Goal: Book appointment/travel/reservation

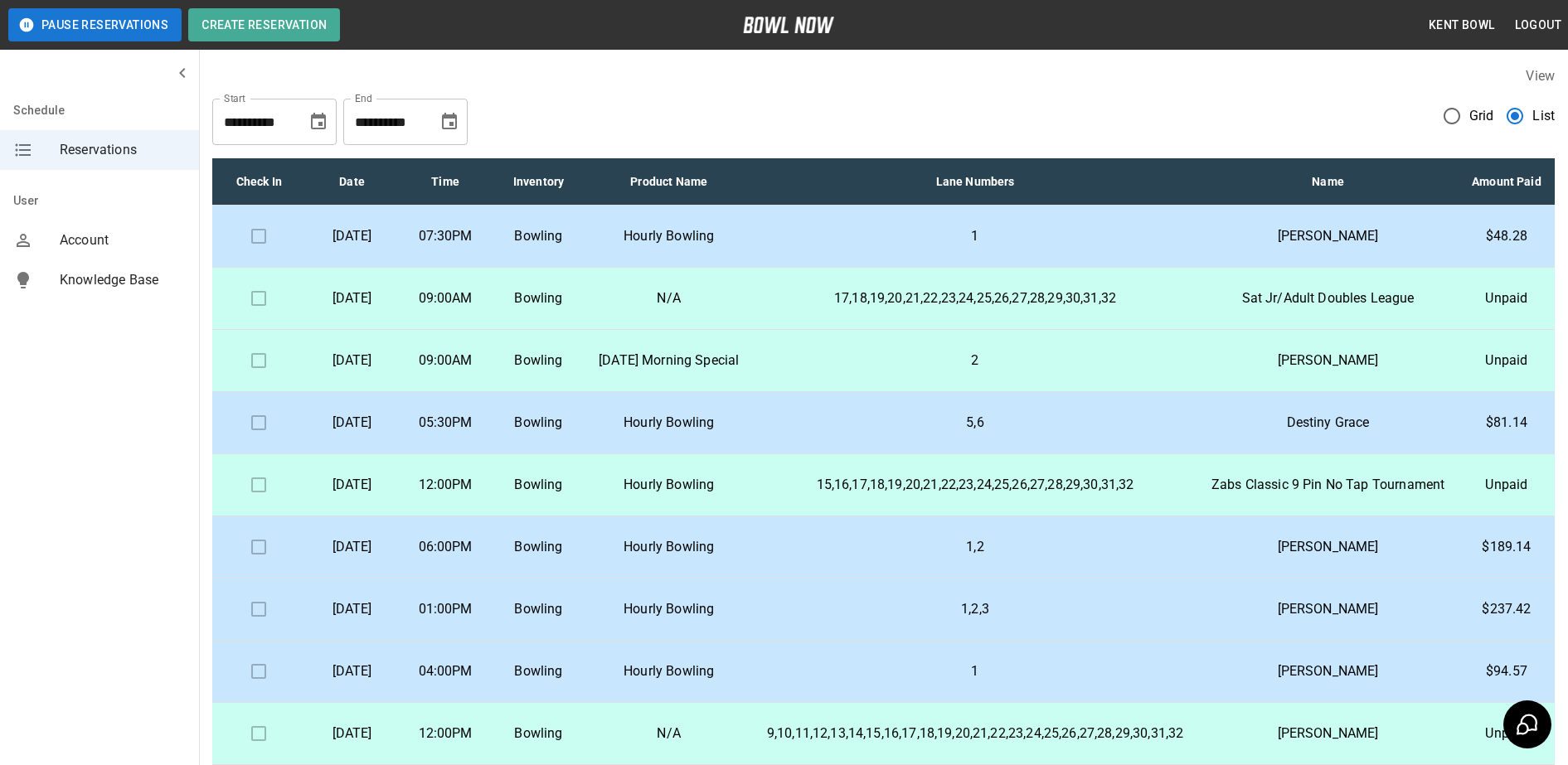
click at [753, 227] on td "Hourly Bowling" at bounding box center [668, 237] width 167 height 63
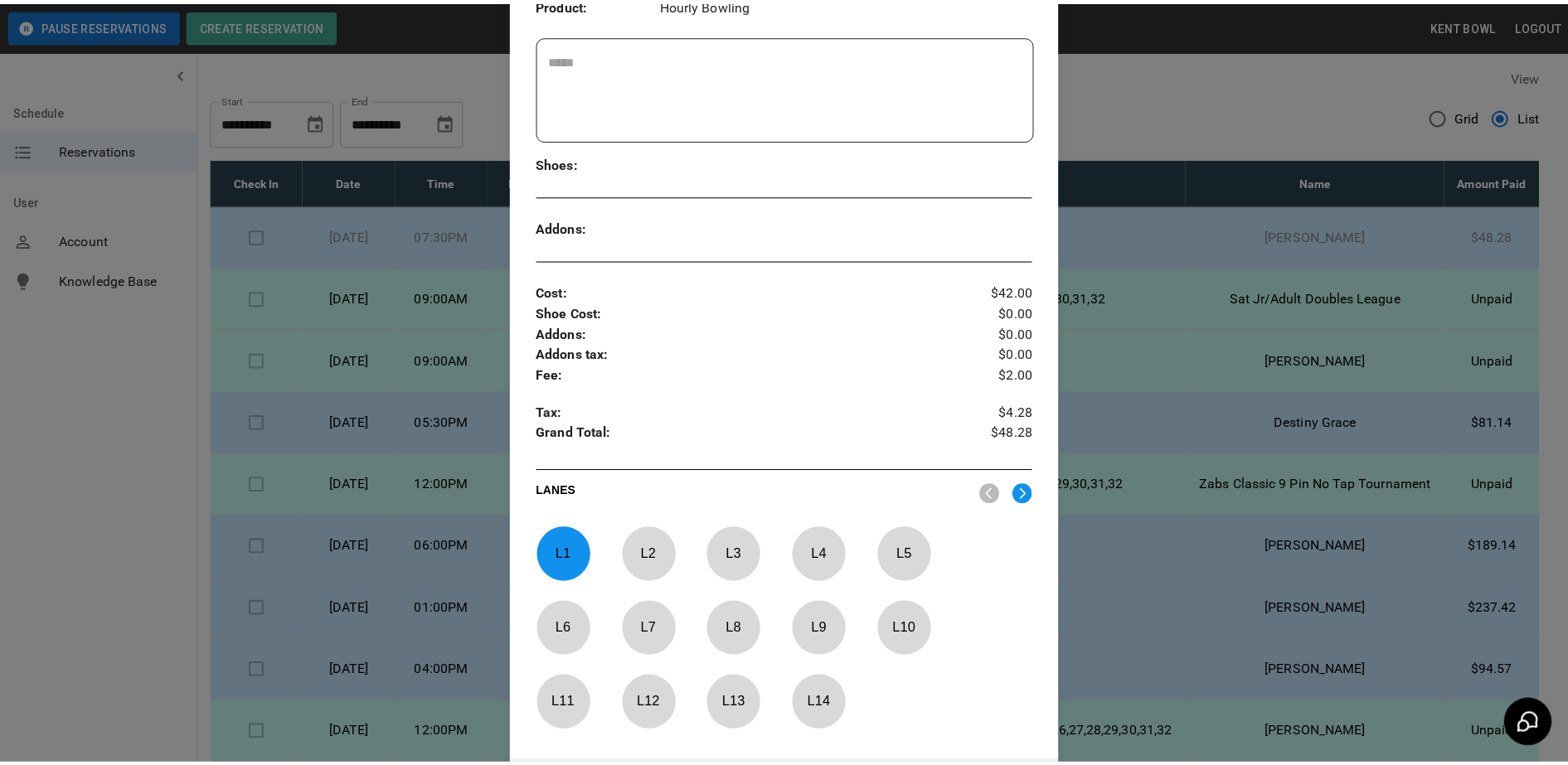
scroll to position [540, 0]
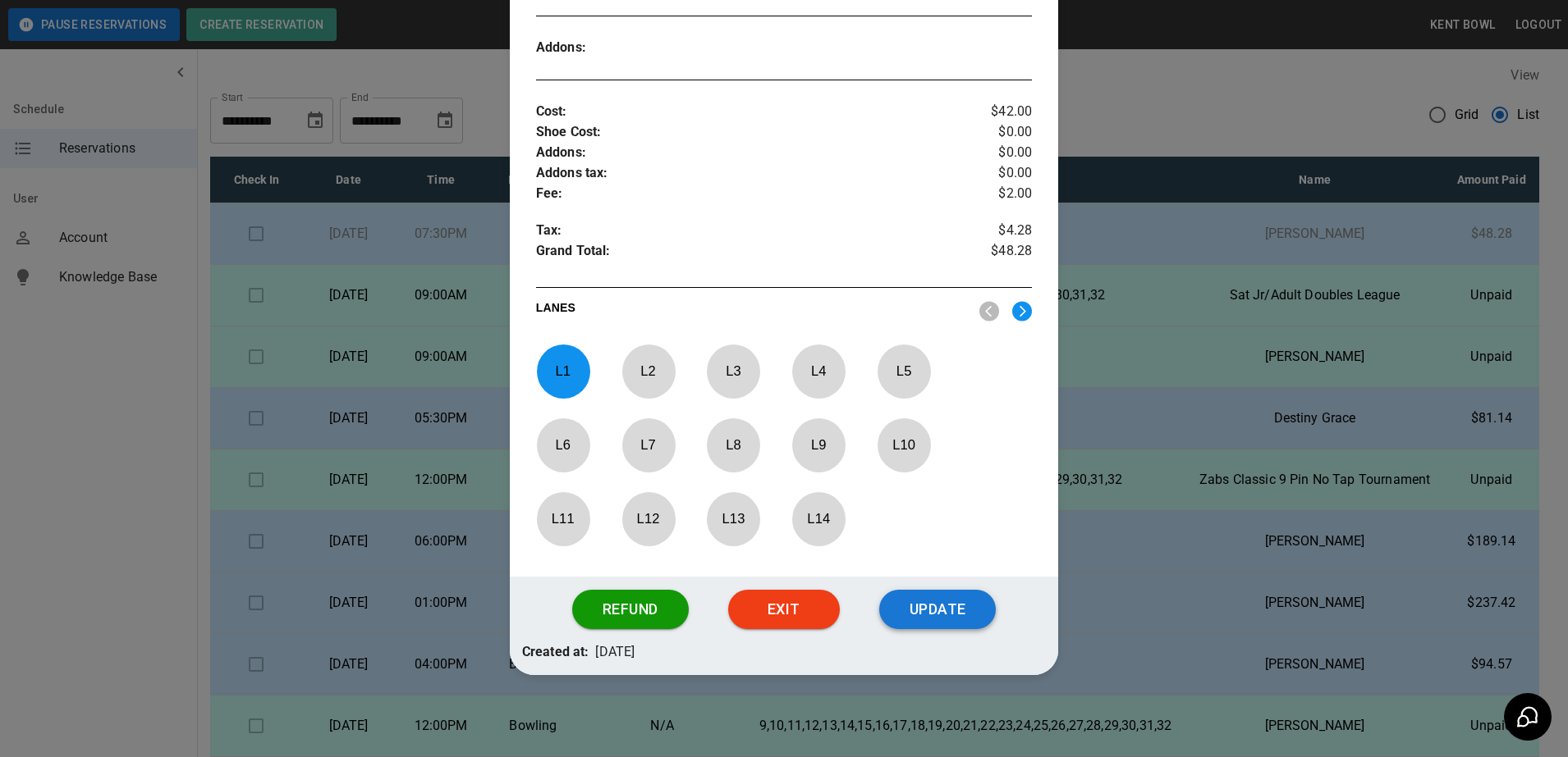
click at [952, 609] on button "Update" at bounding box center [938, 609] width 117 height 40
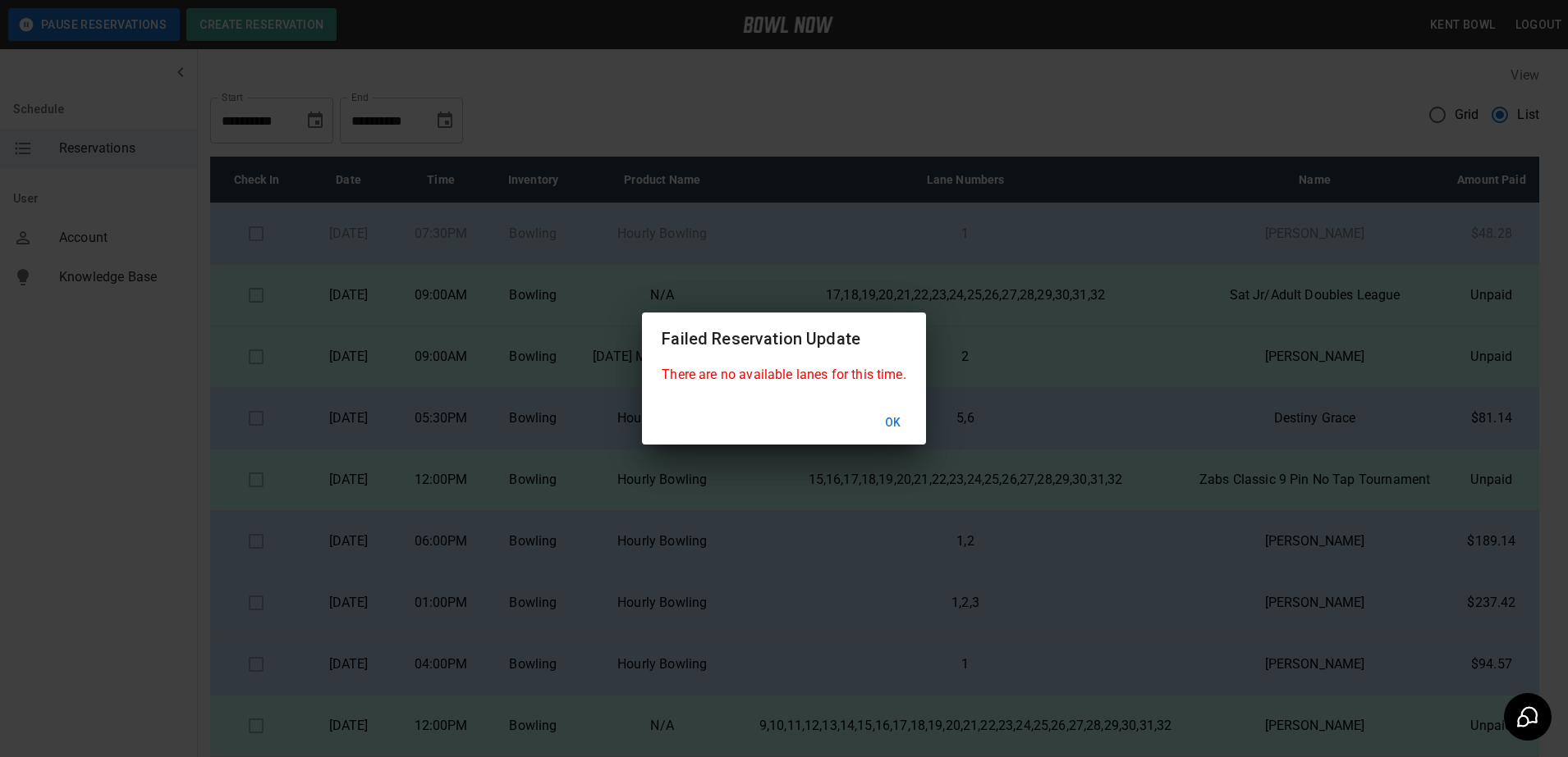
click at [888, 418] on button "Ok" at bounding box center [893, 423] width 52 height 30
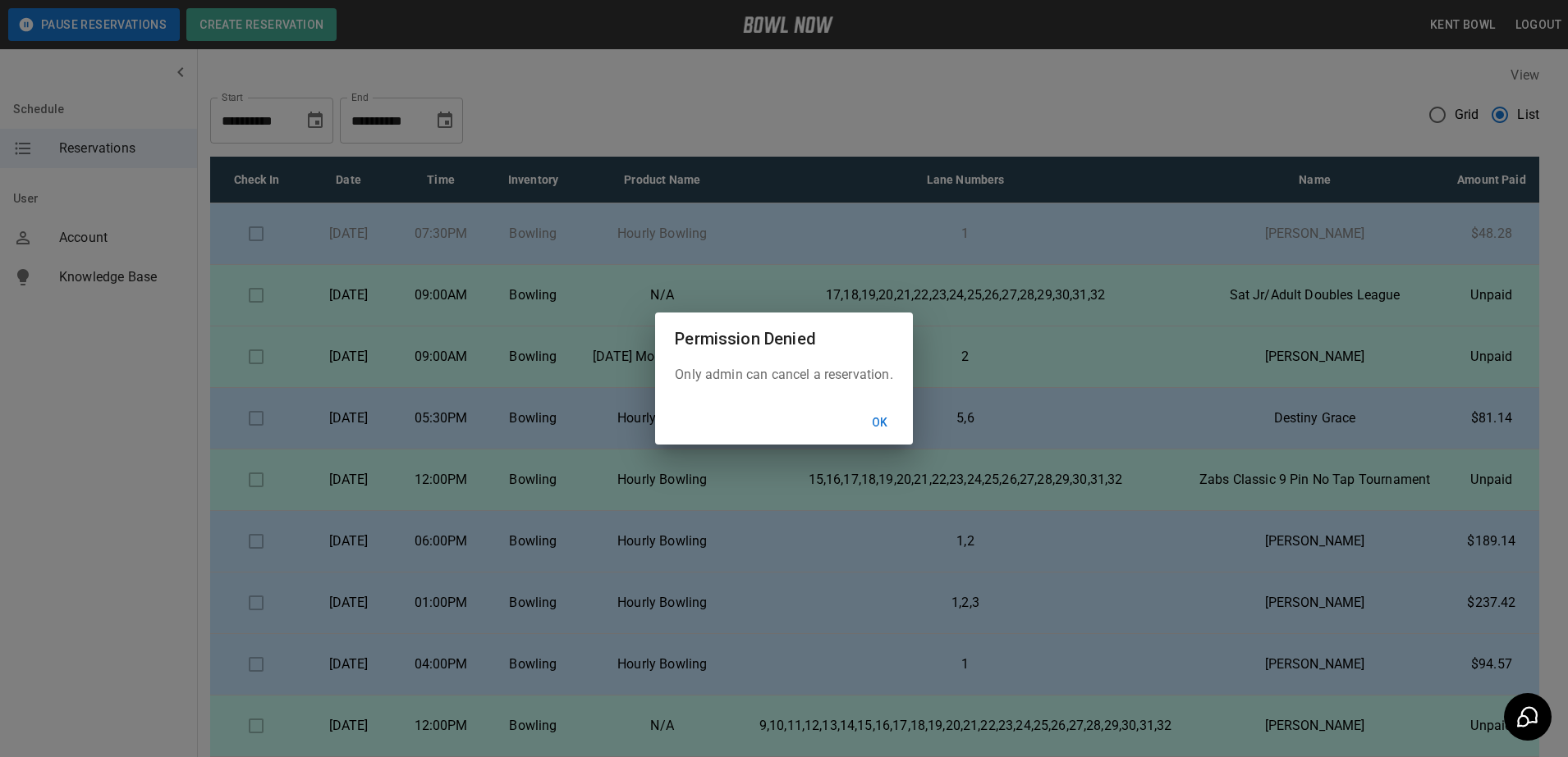
click at [888, 418] on button "Ok" at bounding box center [880, 423] width 52 height 30
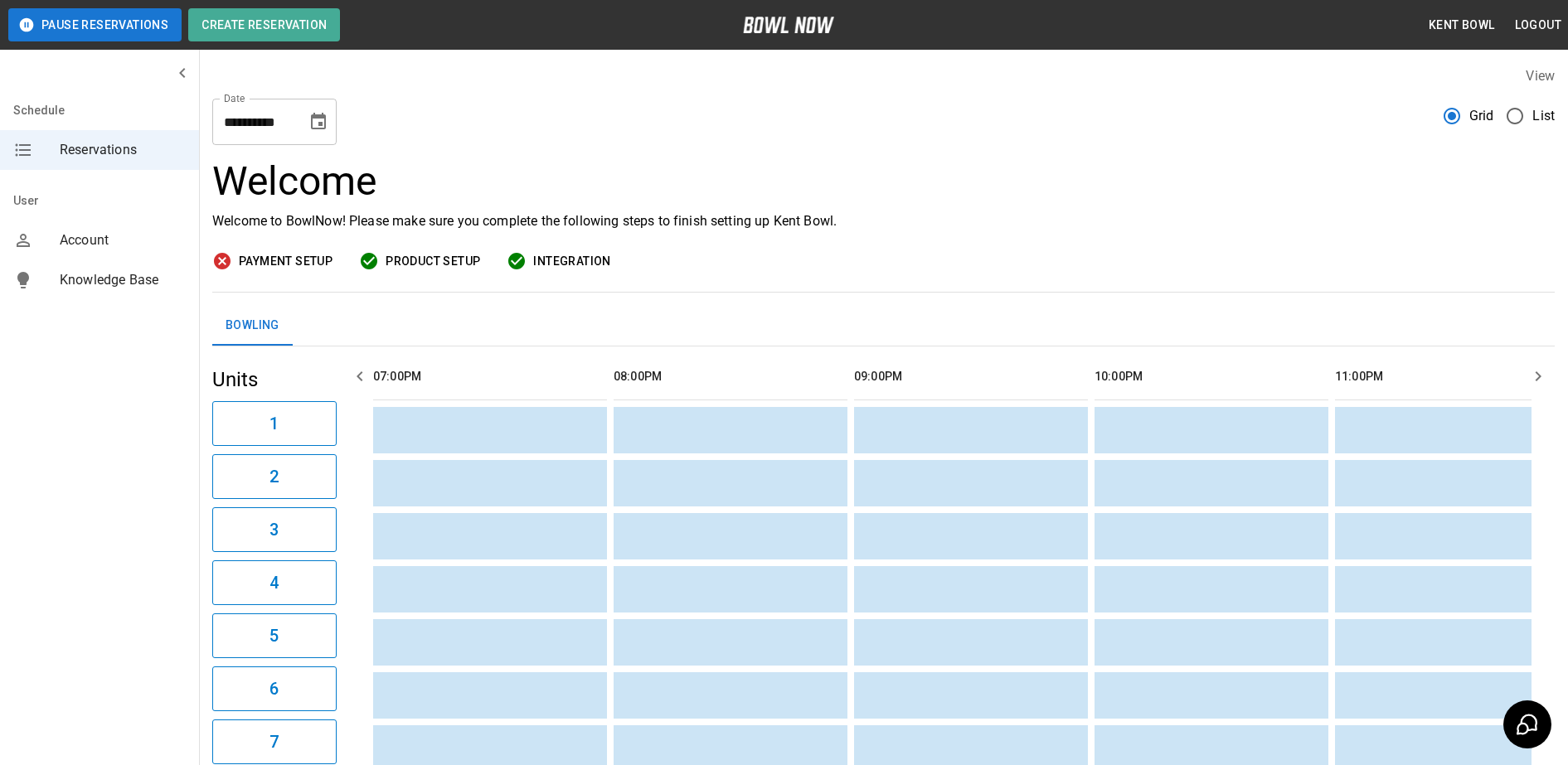
scroll to position [0, 2404]
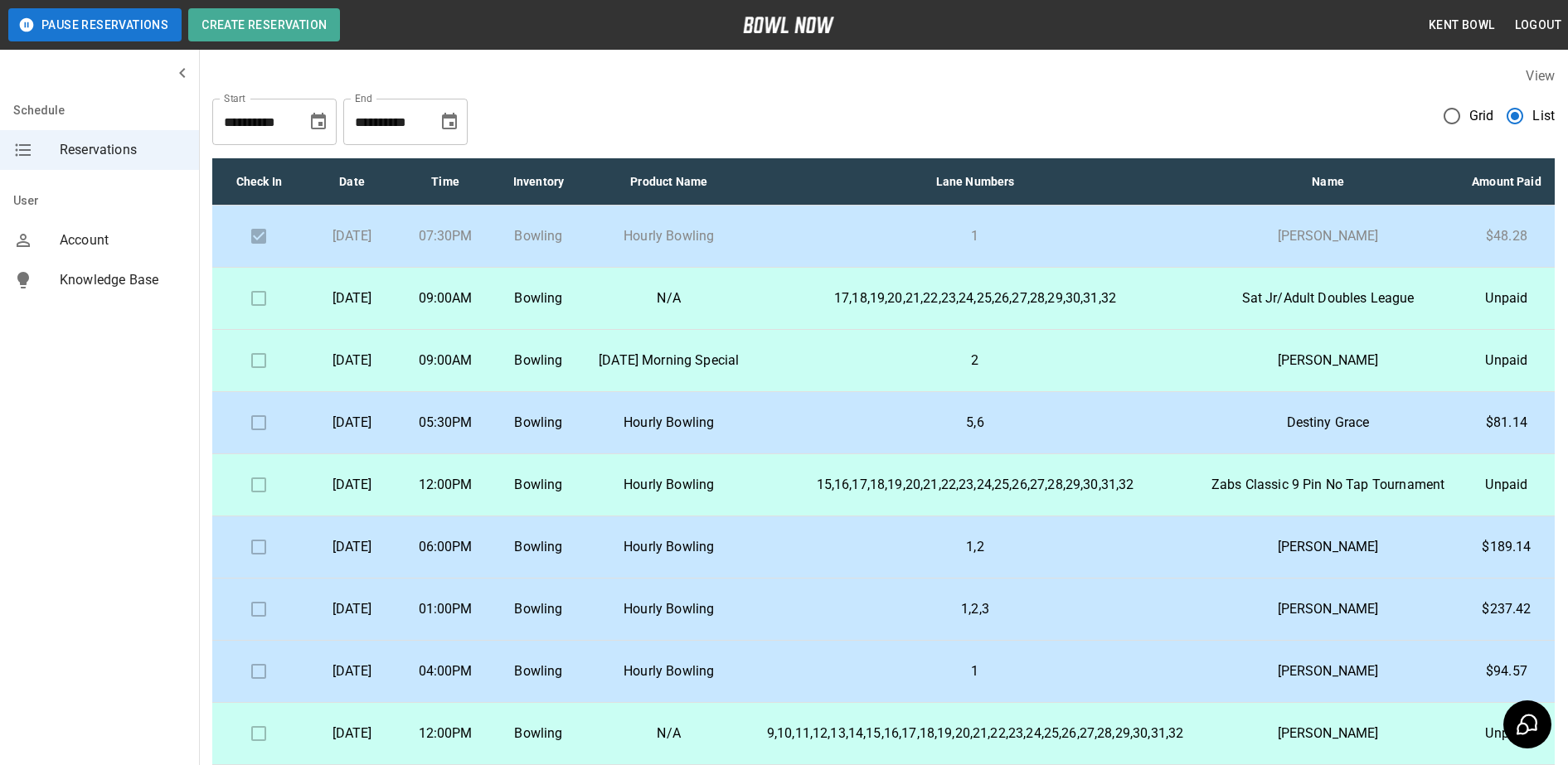
scroll to position [4, 0]
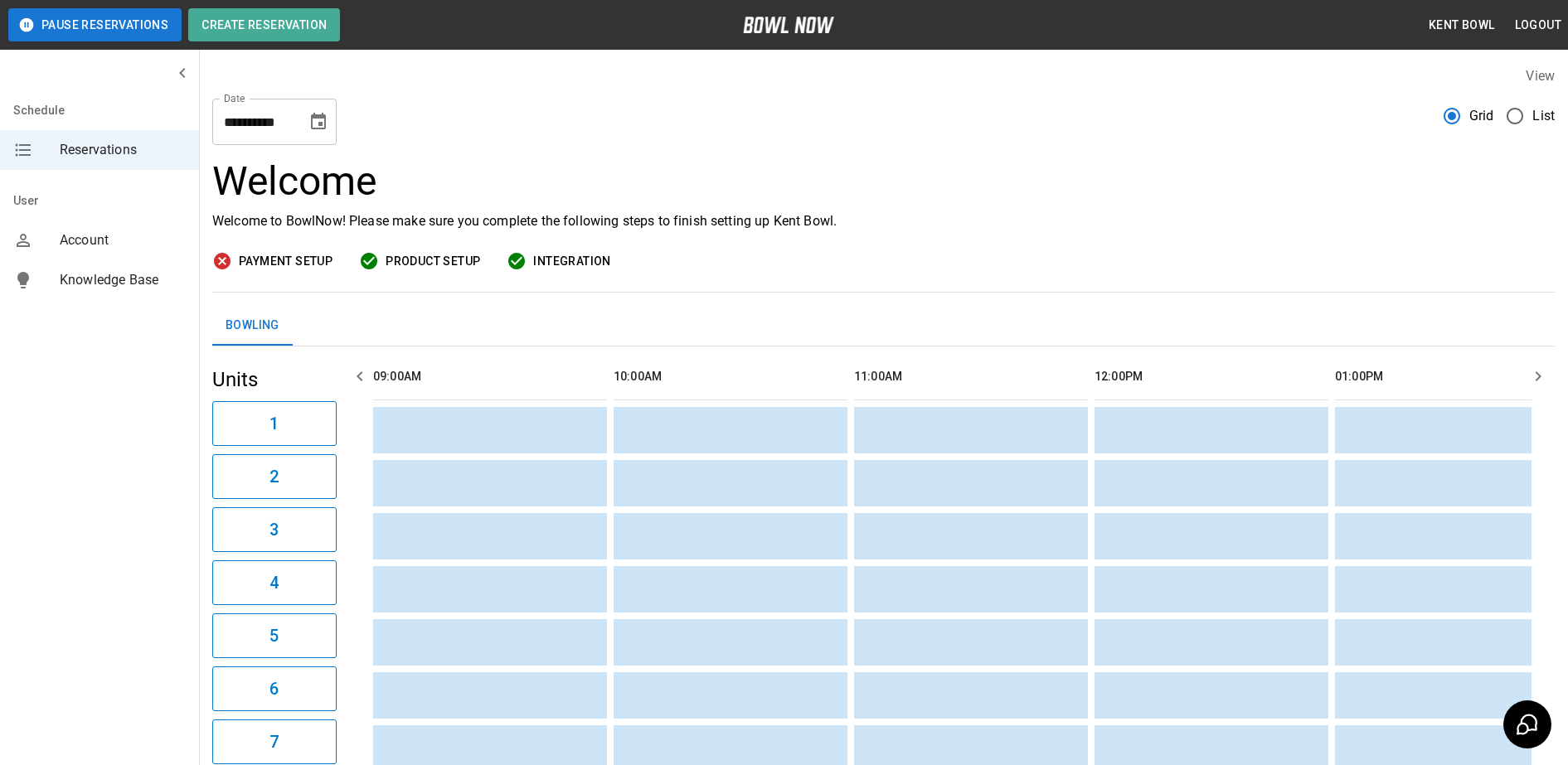
scroll to position [0, 2404]
